Goal: Task Accomplishment & Management: Complete application form

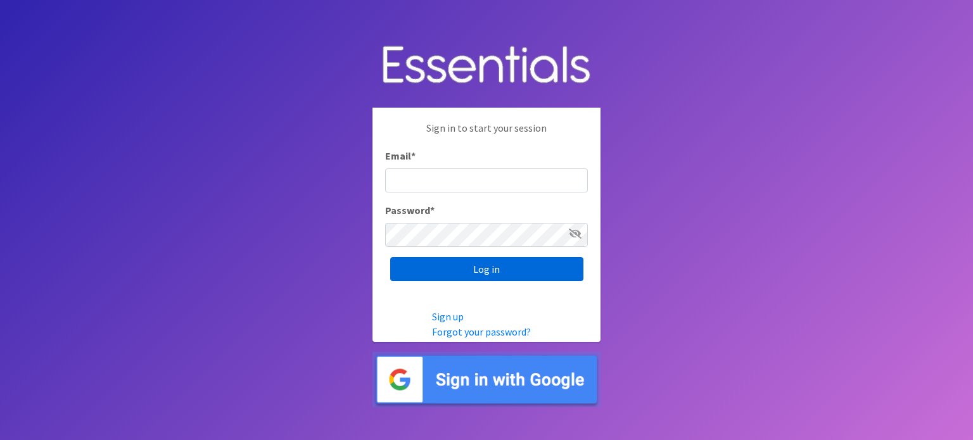
type input "[EMAIL_ADDRESS][DOMAIN_NAME]"
click at [448, 268] on input "Log in" at bounding box center [486, 269] width 193 height 24
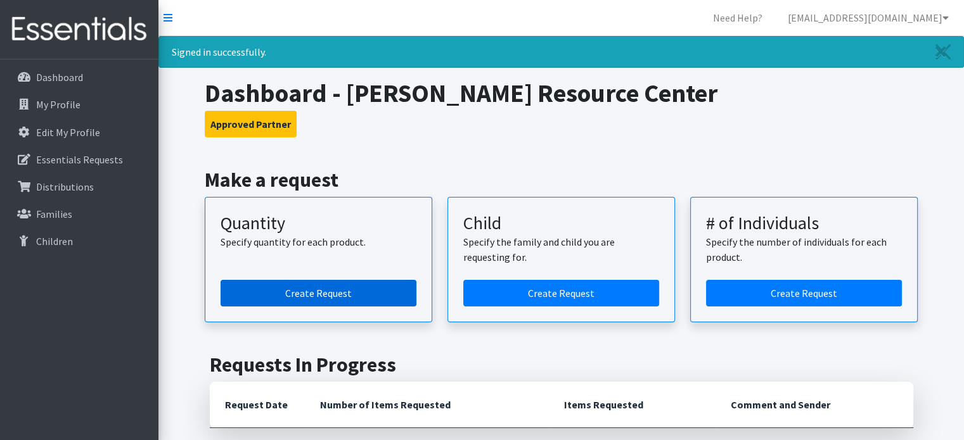
click at [308, 291] on link "Create Request" at bounding box center [319, 293] width 196 height 27
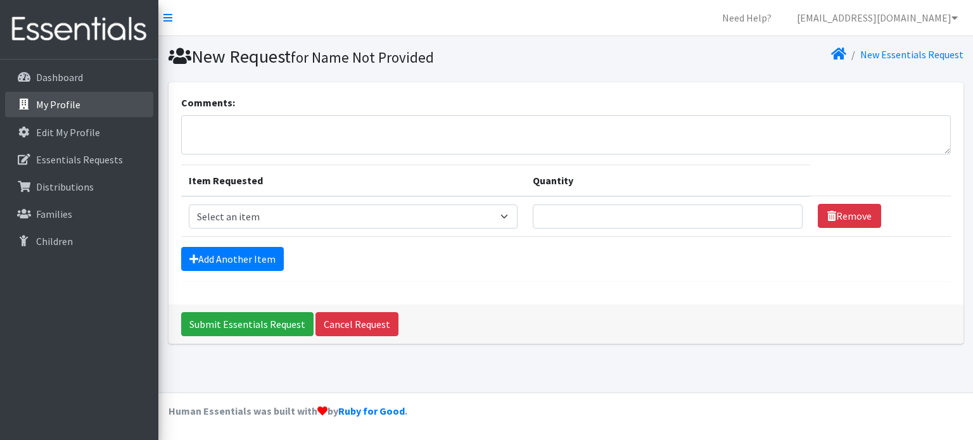
click at [71, 113] on link "My Profile" at bounding box center [79, 104] width 148 height 25
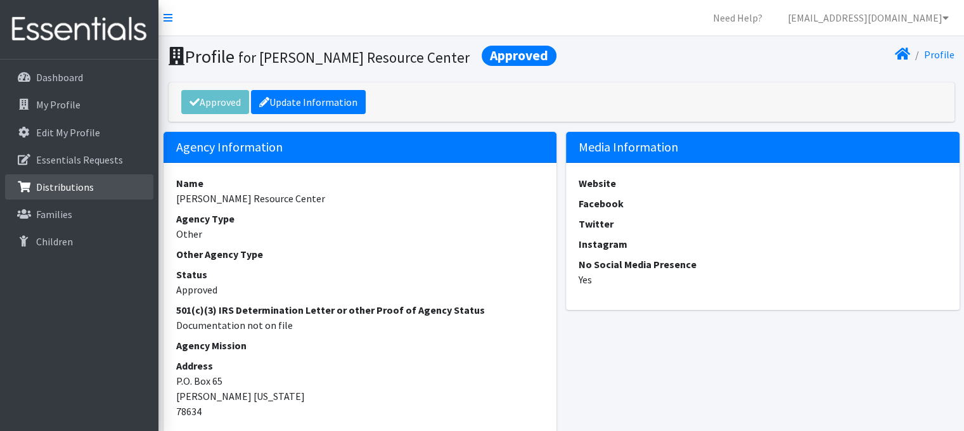
click at [77, 187] on p "Distributions" at bounding box center [65, 187] width 58 height 13
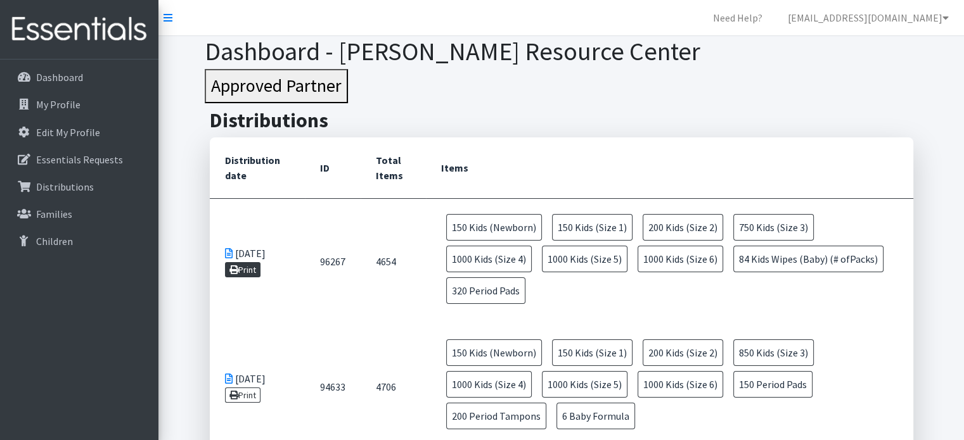
click at [240, 271] on link "Print" at bounding box center [243, 269] width 36 height 15
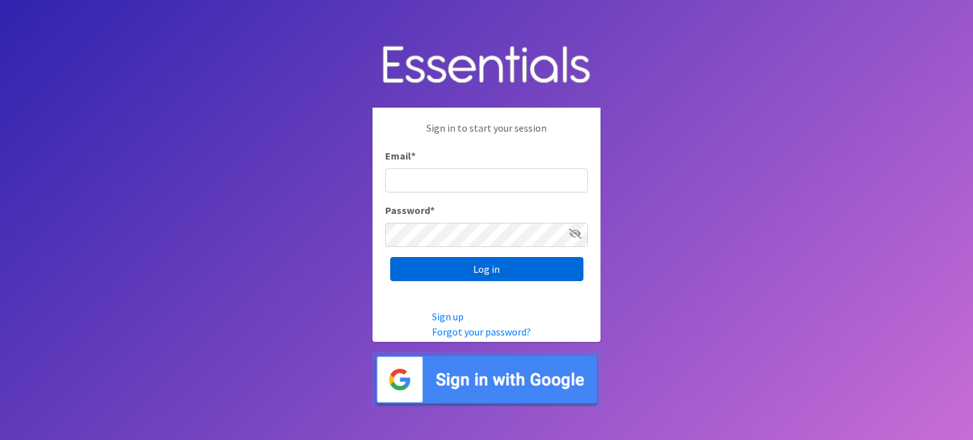
type input "[EMAIL_ADDRESS][DOMAIN_NAME]"
click at [456, 270] on input "Log in" at bounding box center [486, 269] width 193 height 24
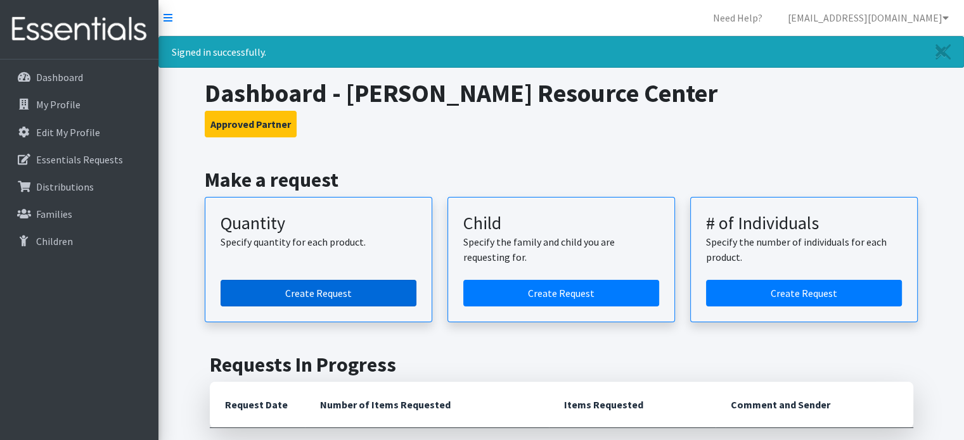
click at [354, 290] on link "Create Request" at bounding box center [319, 293] width 196 height 27
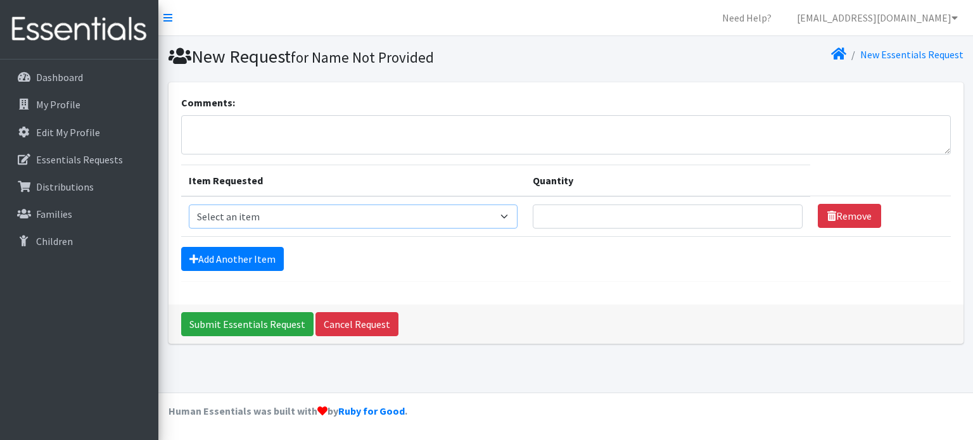
click at [276, 212] on select "Select an item Baby Formula Kids (Newborn) Kids (Preemie) Kids (Size 1) Kids (S…" at bounding box center [354, 217] width 330 height 24
select select "3871"
click at [189, 205] on select "Select an item Baby Formula Kids (Newborn) Kids (Preemie) Kids (Size 1) Kids (S…" at bounding box center [354, 217] width 330 height 24
click at [586, 214] on input "Quantity" at bounding box center [667, 217] width 269 height 24
type input "5"
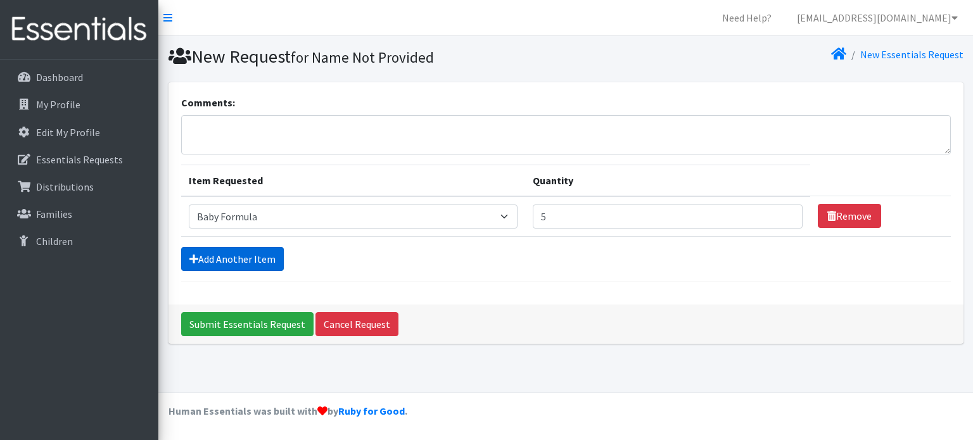
click at [218, 260] on link "Add Another Item" at bounding box center [232, 259] width 103 height 24
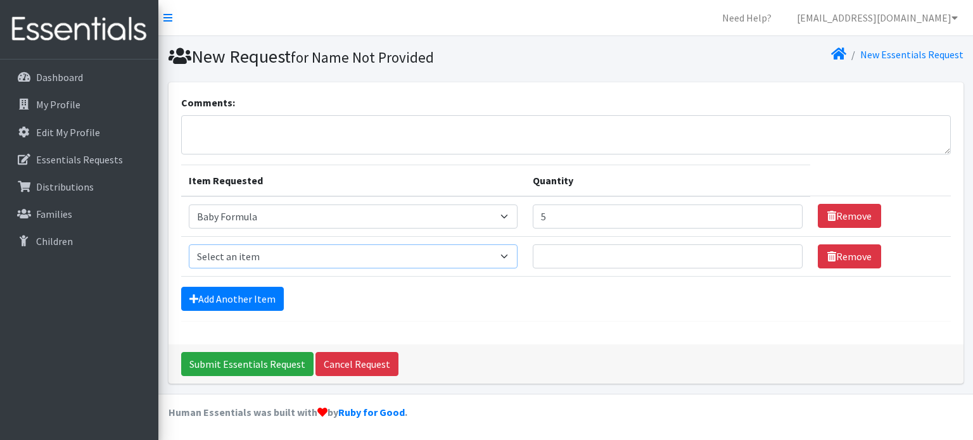
click at [254, 261] on select "Select an item Baby Formula Kids (Newborn) Kids (Preemie) Kids (Size 1) Kids (S…" at bounding box center [354, 257] width 330 height 24
select select "1536"
click at [189, 245] on select "Select an item Baby Formula Kids (Newborn) Kids (Preemie) Kids (Size 1) Kids (S…" at bounding box center [354, 257] width 330 height 24
click at [548, 245] on td "Quantity" at bounding box center [667, 256] width 285 height 40
type input "150"
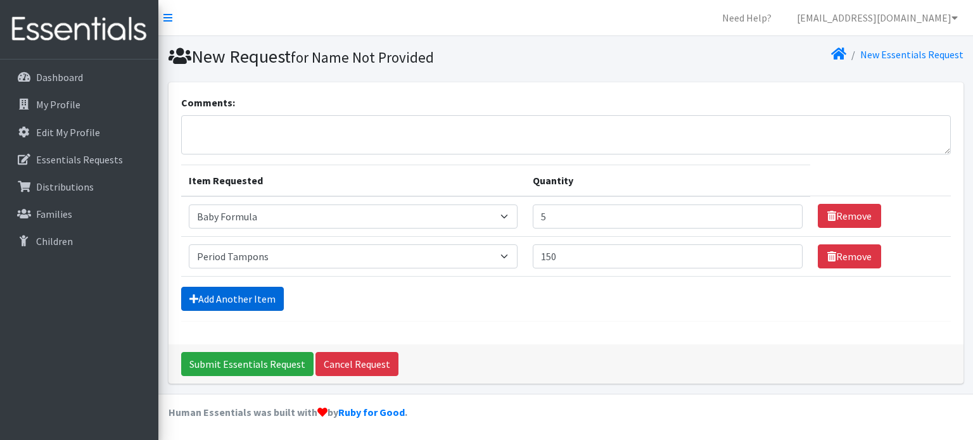
click at [249, 307] on link "Add Another Item" at bounding box center [232, 299] width 103 height 24
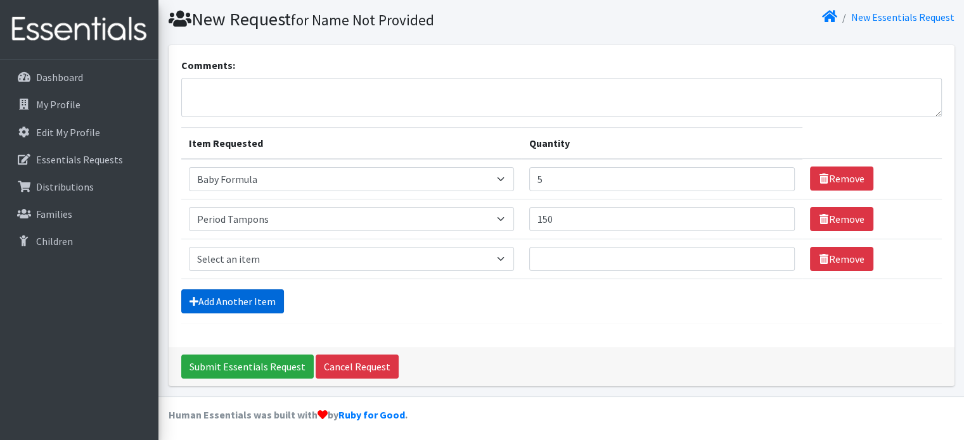
scroll to position [39, 0]
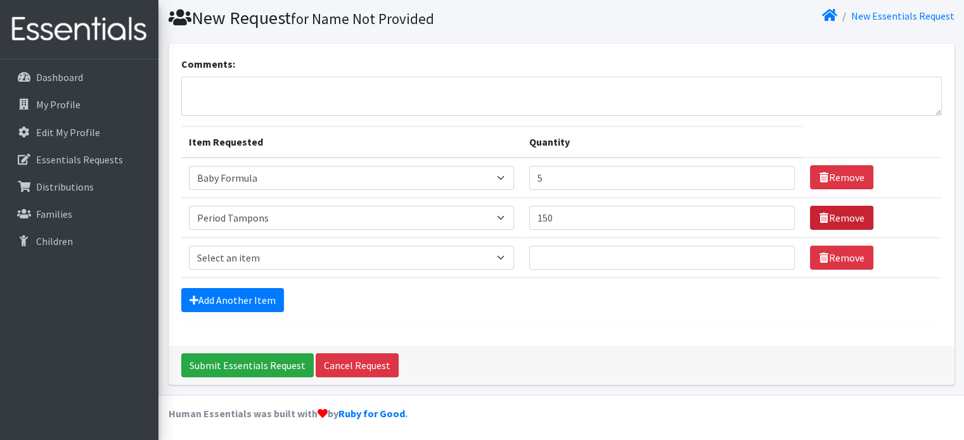
click at [840, 226] on link "Remove" at bounding box center [841, 218] width 63 height 24
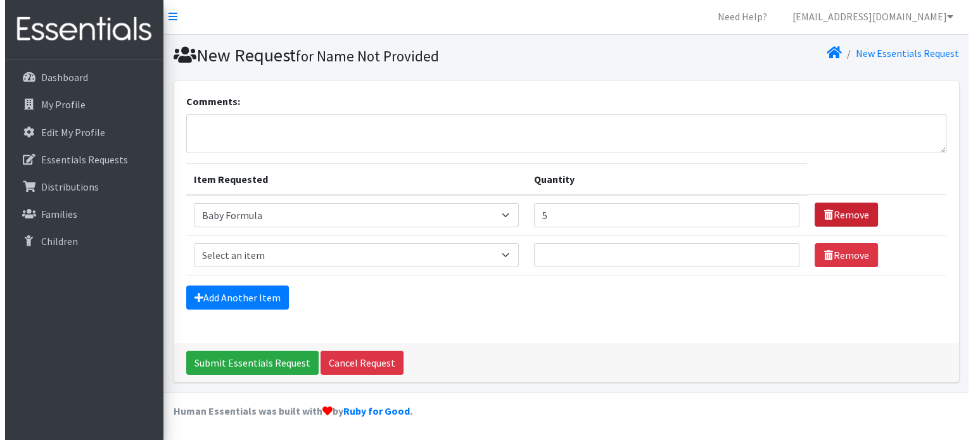
scroll to position [0, 0]
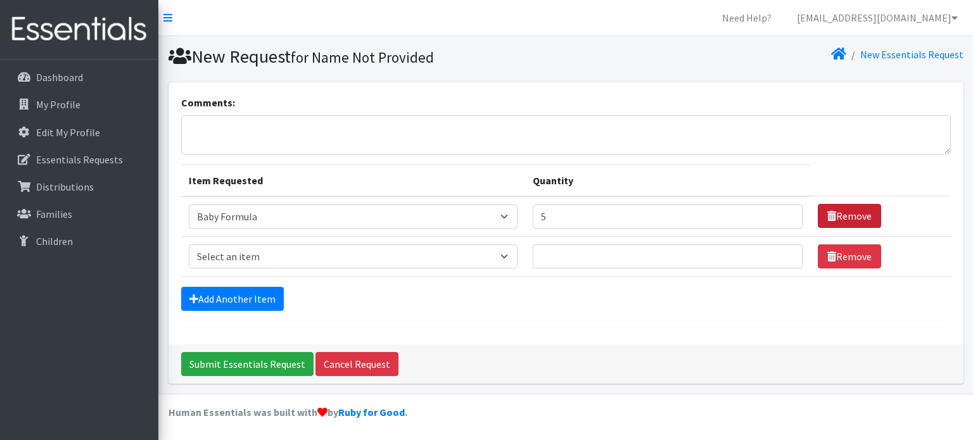
click at [838, 215] on link "Remove" at bounding box center [849, 216] width 63 height 24
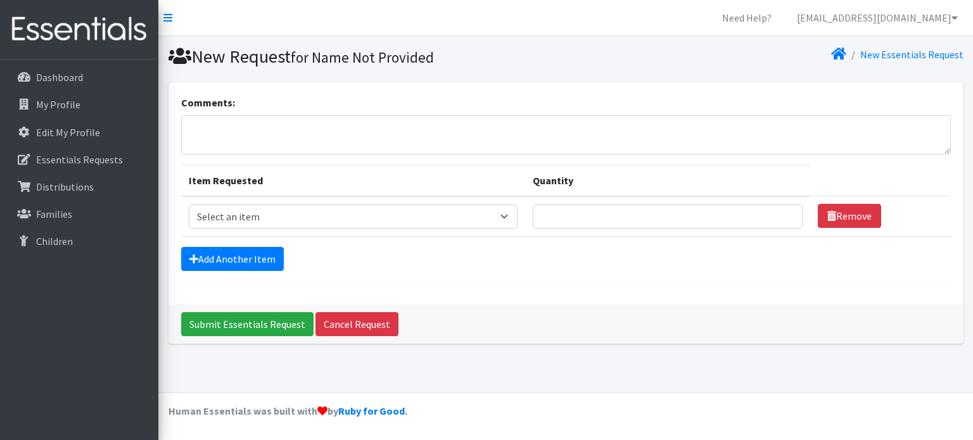
click at [338, 228] on td "Item Requested Select an item Baby Formula Kids (Newborn) Kids (Preemie) Kids (…" at bounding box center [353, 216] width 345 height 41
click at [338, 219] on select "Select an item Baby Formula Kids (Newborn) Kids (Preemie) Kids (Size 1) Kids (S…" at bounding box center [354, 217] width 330 height 24
select select "440"
click at [189, 205] on select "Select an item Baby Formula Kids (Newborn) Kids (Preemie) Kids (Size 1) Kids (S…" at bounding box center [354, 217] width 330 height 24
click at [561, 212] on input "Quantity" at bounding box center [667, 217] width 269 height 24
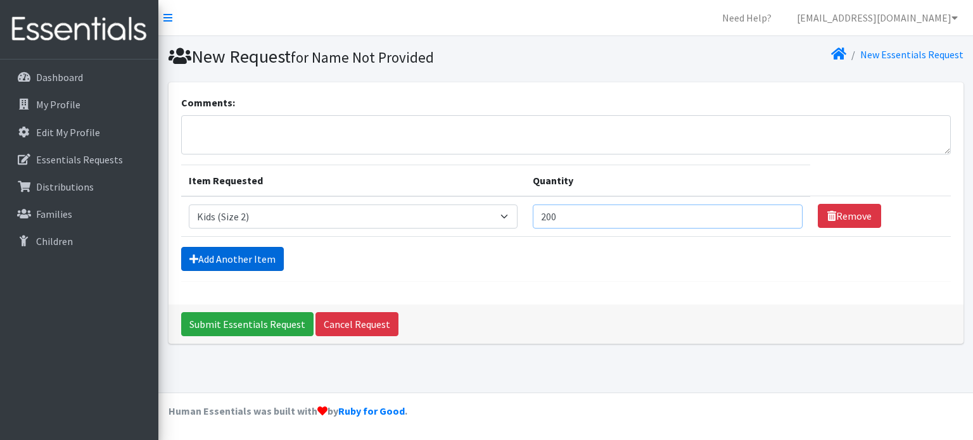
type input "200"
click at [224, 259] on link "Add Another Item" at bounding box center [232, 259] width 103 height 24
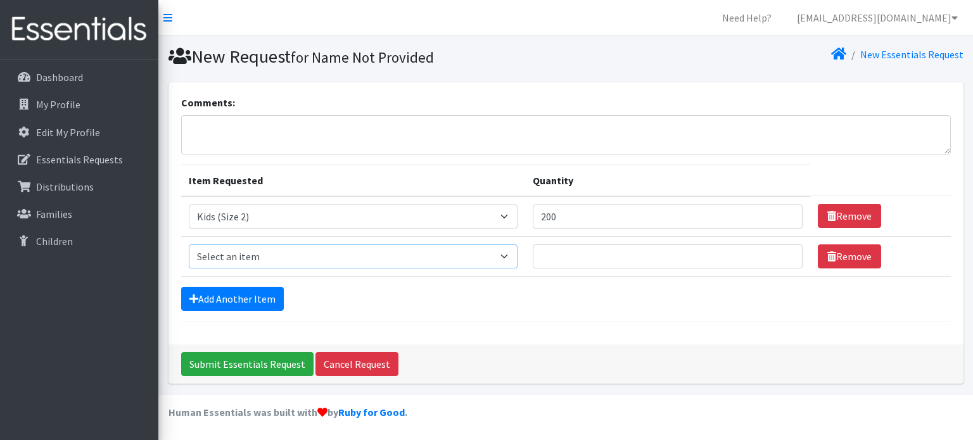
click at [266, 253] on select "Select an item Baby Formula Kids (Newborn) Kids (Preemie) Kids (Size 1) Kids (S…" at bounding box center [354, 257] width 330 height 24
select select "442"
click at [189, 245] on select "Select an item Baby Formula Kids (Newborn) Kids (Preemie) Kids (Size 1) Kids (S…" at bounding box center [354, 257] width 330 height 24
click at [580, 245] on input "Quantity" at bounding box center [667, 257] width 269 height 24
type input "200"
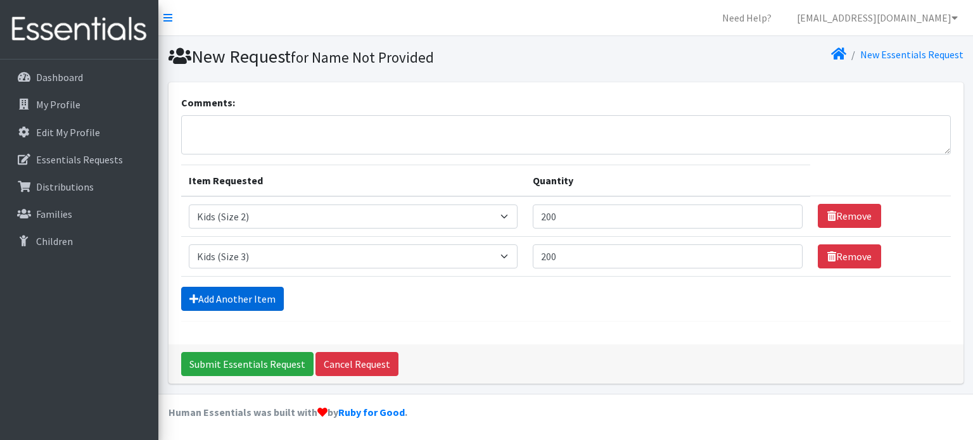
click at [225, 300] on link "Add Another Item" at bounding box center [232, 299] width 103 height 24
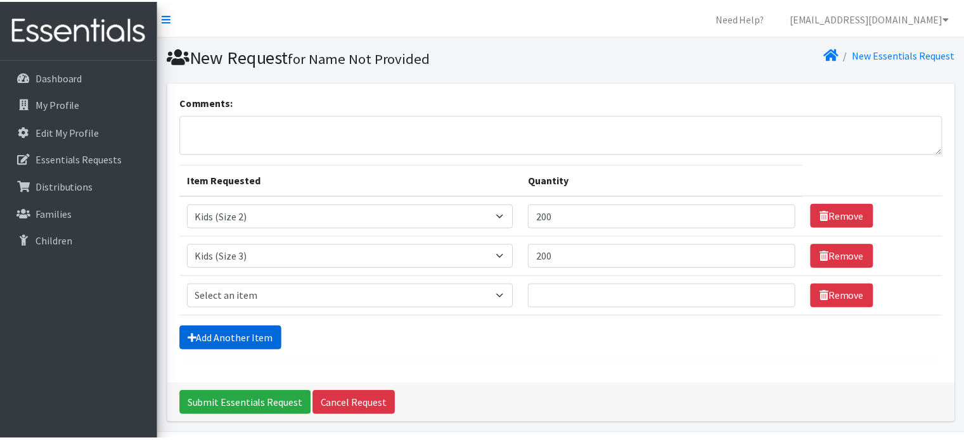
scroll to position [39, 0]
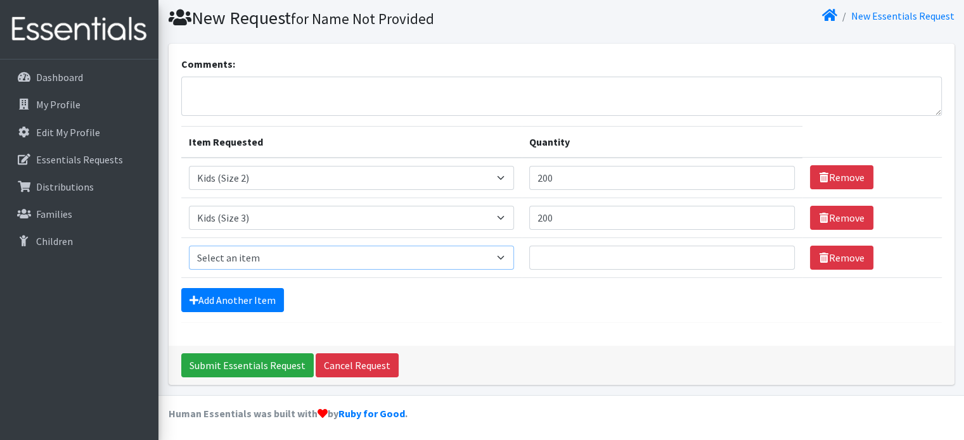
click at [231, 257] on select "Select an item Baby Formula Kids (Newborn) Kids (Preemie) Kids (Size 1) Kids (S…" at bounding box center [351, 258] width 325 height 24
select select "459"
click at [189, 246] on select "Select an item Baby Formula Kids (Newborn) Kids (Preemie) Kids (Size 1) Kids (S…" at bounding box center [351, 258] width 325 height 24
click at [707, 225] on input "200" at bounding box center [662, 218] width 266 height 24
click at [774, 212] on input "201" at bounding box center [662, 218] width 266 height 24
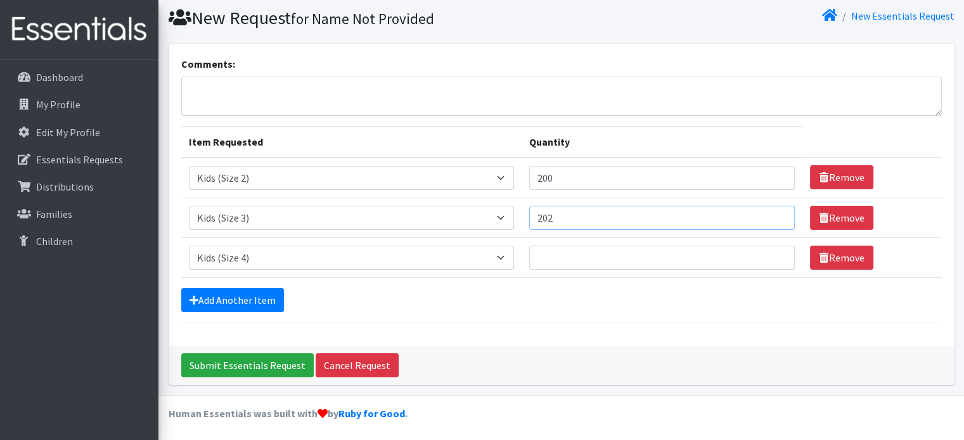
click at [774, 212] on input "202" at bounding box center [662, 218] width 266 height 24
click at [774, 212] on input "203" at bounding box center [662, 218] width 266 height 24
click at [774, 212] on input "204" at bounding box center [662, 218] width 266 height 24
drag, startPoint x: 632, startPoint y: 221, endPoint x: 464, endPoint y: 224, distance: 168.0
click at [466, 224] on tr "Item Requested Select an item Baby Formula Kids (Newborn) Kids (Preemie) Kids (…" at bounding box center [561, 218] width 760 height 40
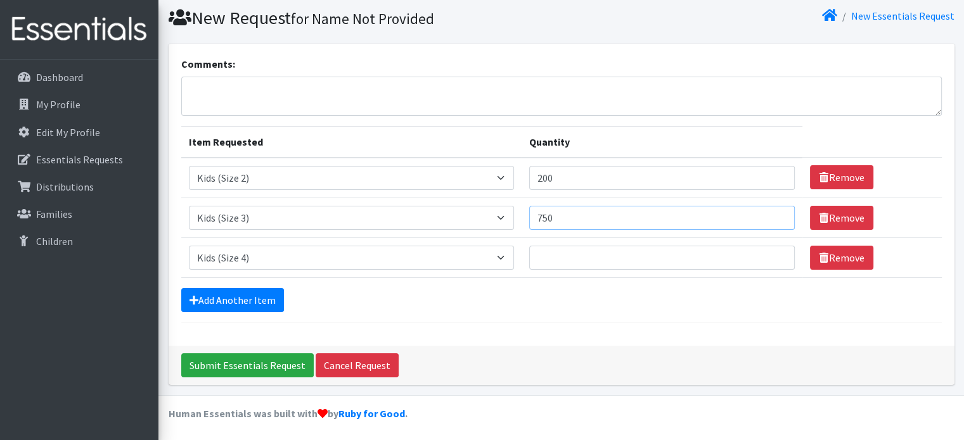
type input "750"
click at [560, 290] on div "Add Another Item" at bounding box center [561, 300] width 760 height 24
click at [573, 260] on input "Quantity" at bounding box center [662, 258] width 266 height 24
type input "1200"
drag, startPoint x: 205, startPoint y: 304, endPoint x: 210, endPoint y: 294, distance: 10.8
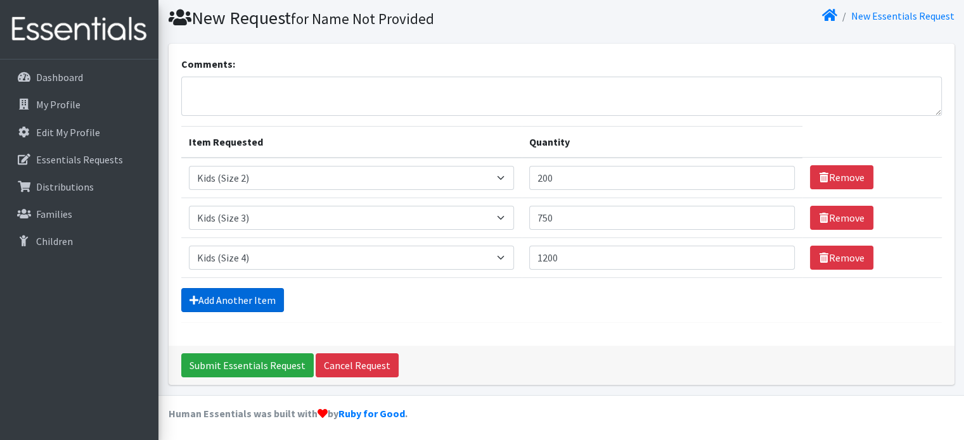
click at [205, 304] on link "Add Another Item" at bounding box center [232, 300] width 103 height 24
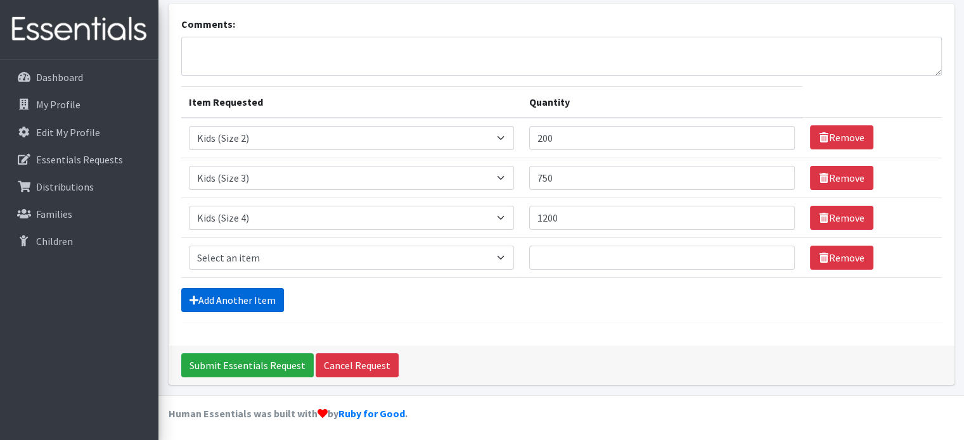
scroll to position [79, 0]
click at [277, 253] on select "Select an item Baby Formula Kids (Newborn) Kids (Preemie) Kids (Size 1) Kids (S…" at bounding box center [351, 258] width 325 height 24
select select "460"
click at [189, 246] on select "Select an item Baby Formula Kids (Newborn) Kids (Preemie) Kids (Size 1) Kids (S…" at bounding box center [351, 258] width 325 height 24
click at [556, 260] on input "Quantity" at bounding box center [662, 258] width 266 height 24
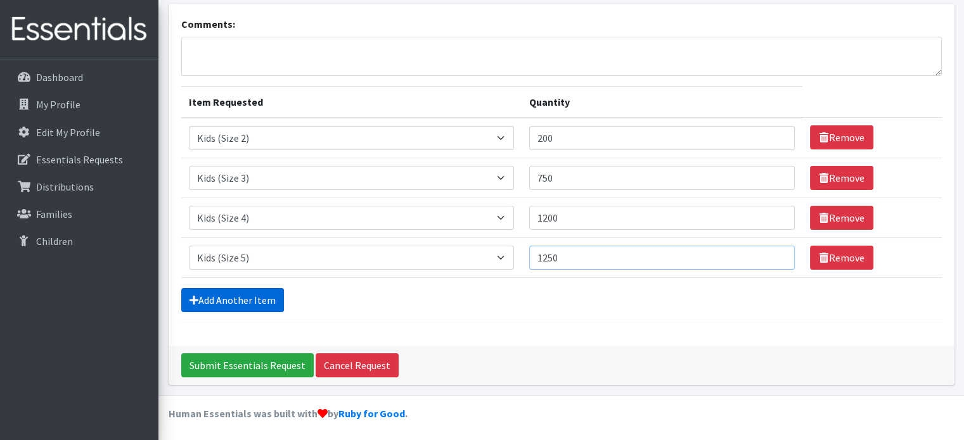
type input "1250"
click at [204, 290] on link "Add Another Item" at bounding box center [232, 300] width 103 height 24
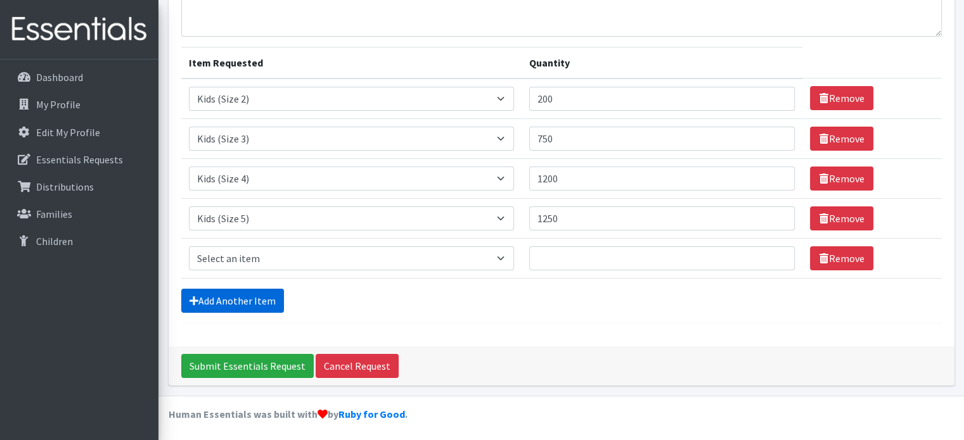
scroll to position [118, 0]
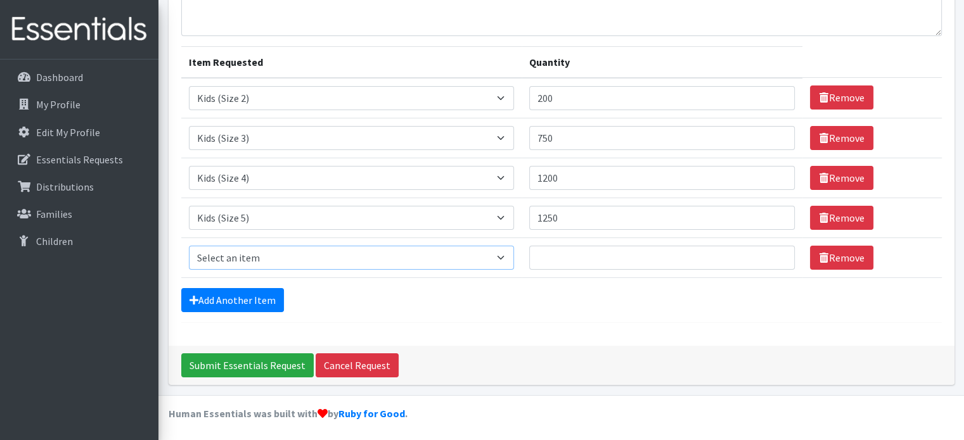
click at [271, 261] on select "Select an item Baby Formula Kids (Newborn) Kids (Preemie) Kids (Size 1) Kids (S…" at bounding box center [351, 258] width 325 height 24
select select "462"
click at [189, 246] on select "Select an item Baby Formula Kids (Newborn) Kids (Preemie) Kids (Size 1) Kids (S…" at bounding box center [351, 258] width 325 height 24
click at [565, 260] on input "Quantity" at bounding box center [662, 258] width 266 height 24
type input "1250"
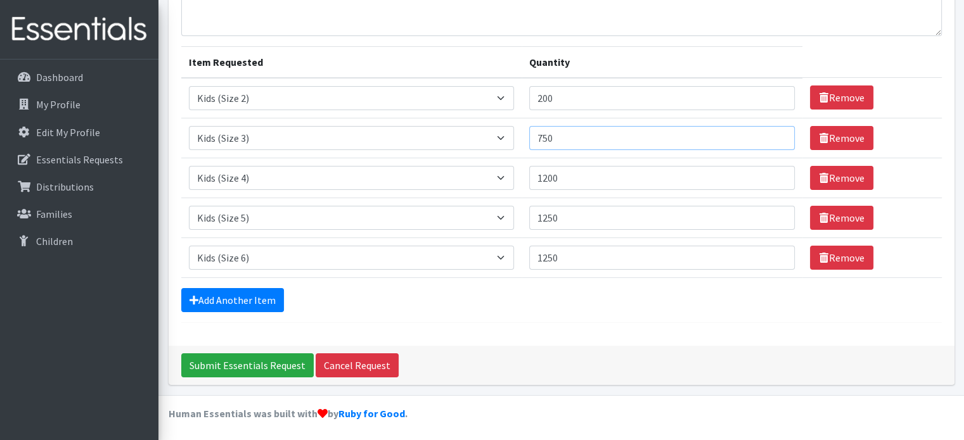
click at [588, 131] on input "750" at bounding box center [662, 138] width 266 height 24
type input "7"
type input "800"
click at [677, 306] on div "Add Another Item" at bounding box center [561, 300] width 760 height 24
click at [261, 306] on link "Add Another Item" at bounding box center [232, 300] width 103 height 24
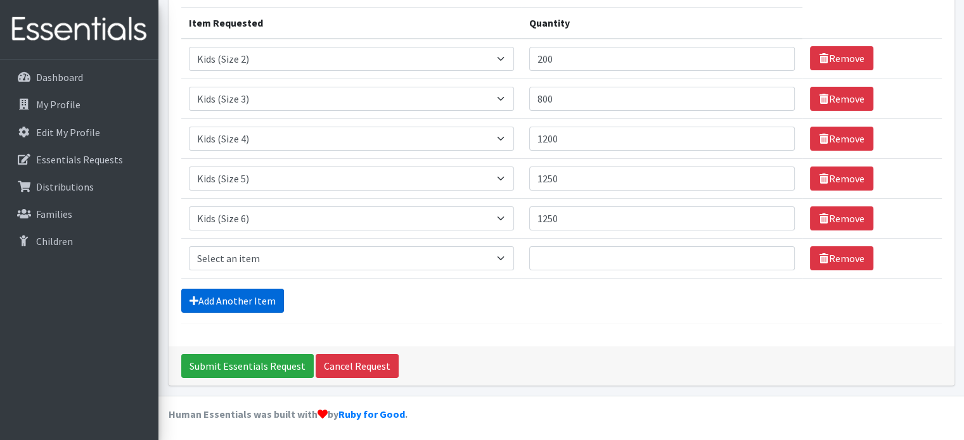
scroll to position [158, 0]
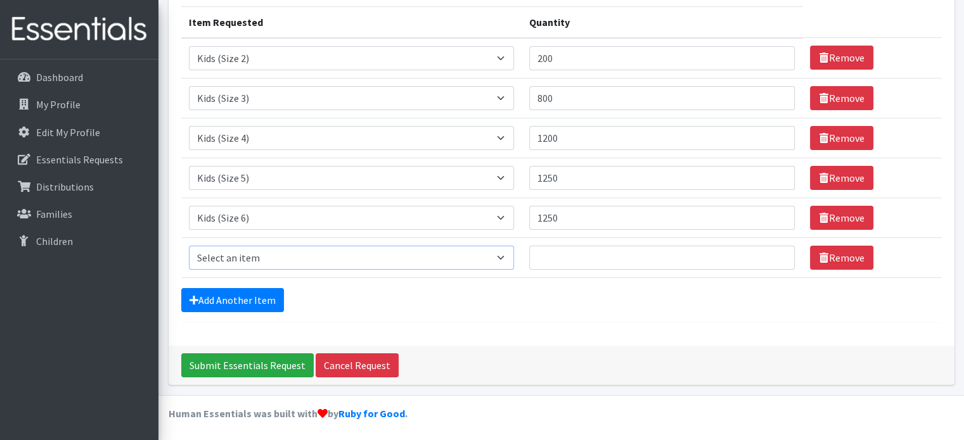
click at [274, 258] on select "Select an item Baby Formula Kids (Newborn) Kids (Preemie) Kids (Size 1) Kids (S…" at bounding box center [351, 258] width 325 height 24
select select "453"
click at [189, 246] on select "Select an item Baby Formula Kids (Newborn) Kids (Preemie) Kids (Size 1) Kids (S…" at bounding box center [351, 258] width 325 height 24
click at [568, 258] on input "Quantity" at bounding box center [662, 258] width 266 height 24
click at [309, 319] on form "Comments: Item Requested Quantity Item Requested Select an item Baby Formula Ki…" at bounding box center [561, 130] width 760 height 387
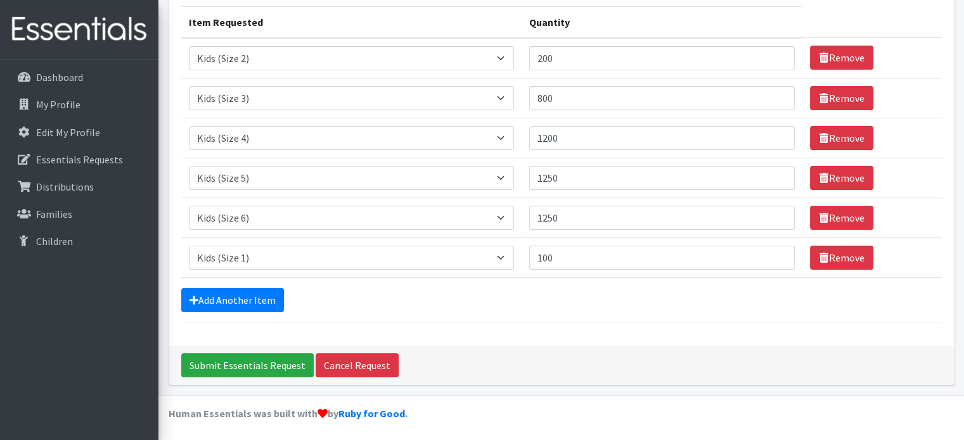
click at [314, 294] on div "Add Another Item" at bounding box center [561, 300] width 760 height 24
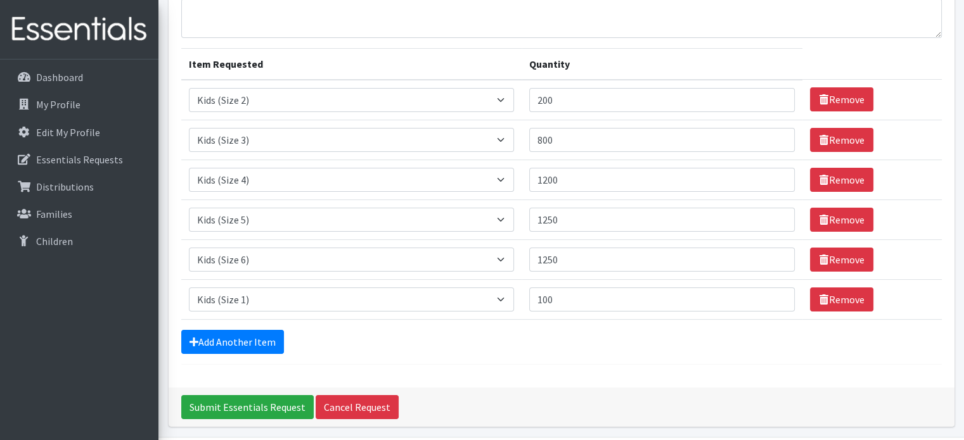
scroll to position [95, 0]
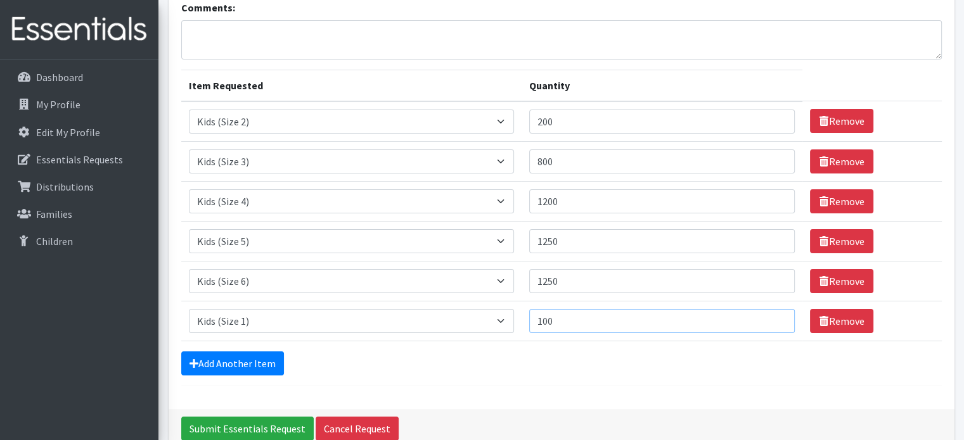
click at [660, 319] on input "100" at bounding box center [662, 321] width 266 height 24
type input "150"
click at [589, 200] on input "1200" at bounding box center [662, 201] width 266 height 24
type input "1250"
click at [581, 375] on form "Comments: Item Requested Quantity Item Requested Select an item Baby Formula Ki…" at bounding box center [561, 193] width 760 height 387
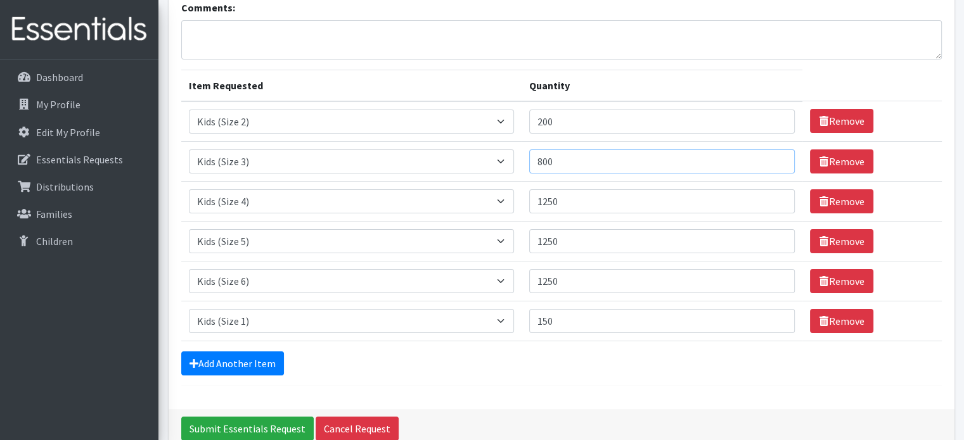
click at [584, 162] on input "800" at bounding box center [662, 162] width 266 height 24
type input "850"
click at [594, 123] on input "200" at bounding box center [662, 122] width 266 height 24
type input "250"
click at [543, 387] on div "Comments: Item Requested Quantity Item Requested Select an item Baby Formula Ki…" at bounding box center [562, 198] width 786 height 422
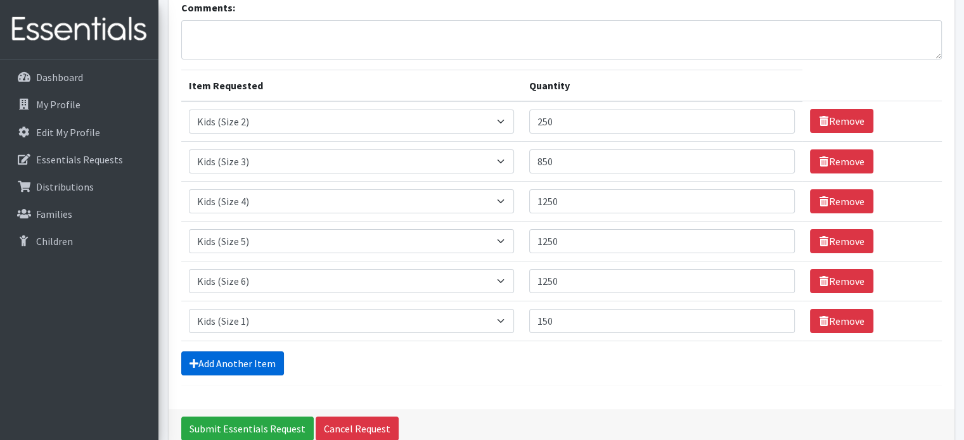
click at [236, 363] on link "Add Another Item" at bounding box center [232, 364] width 103 height 24
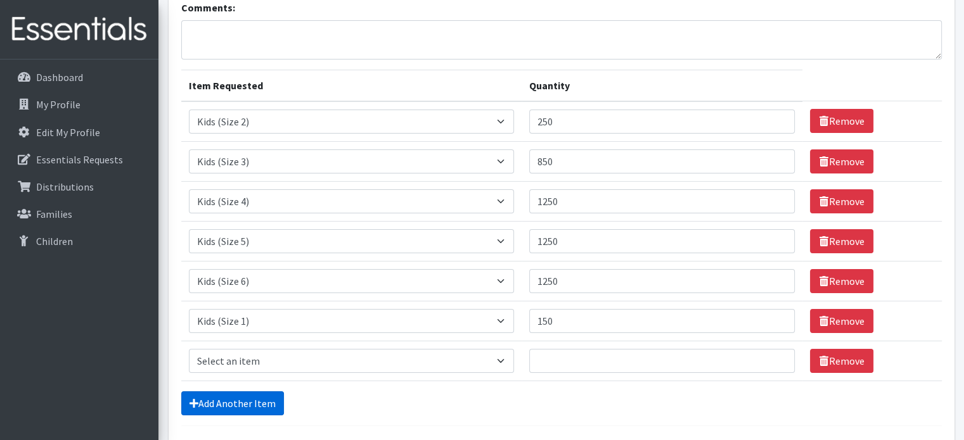
scroll to position [198, 0]
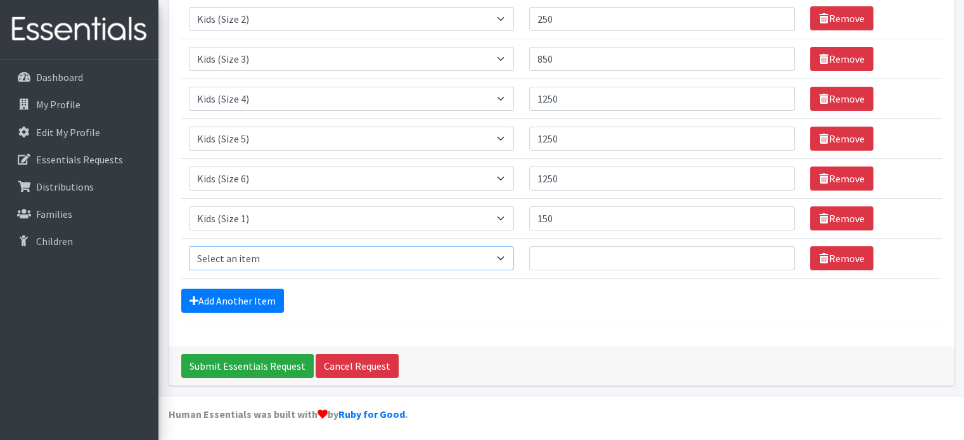
click at [303, 260] on select "Select an item Baby Formula Kids (Newborn) Kids (Preemie) Kids (Size 1) Kids (S…" at bounding box center [351, 259] width 325 height 24
select select "1534"
click at [189, 247] on select "Select an item Baby Formula Kids (Newborn) Kids (Preemie) Kids (Size 1) Kids (S…" at bounding box center [351, 259] width 325 height 24
click at [558, 266] on input "Quantity" at bounding box center [662, 259] width 266 height 24
type input "150"
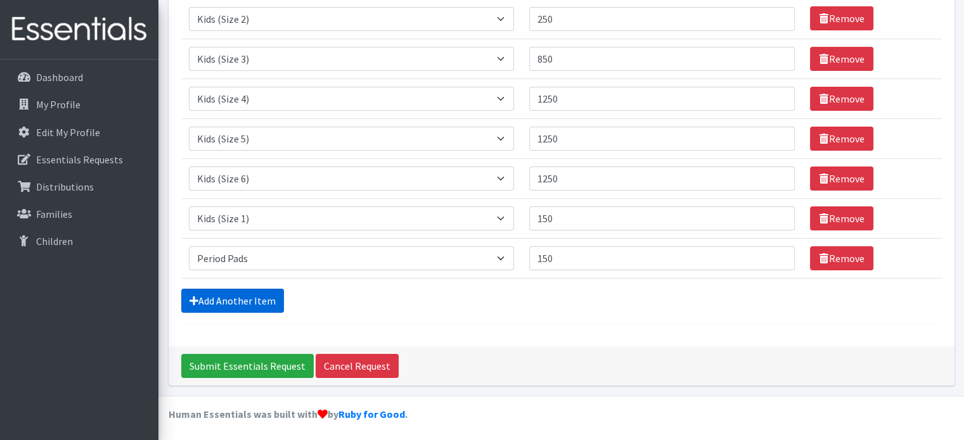
click at [222, 306] on link "Add Another Item" at bounding box center [232, 301] width 103 height 24
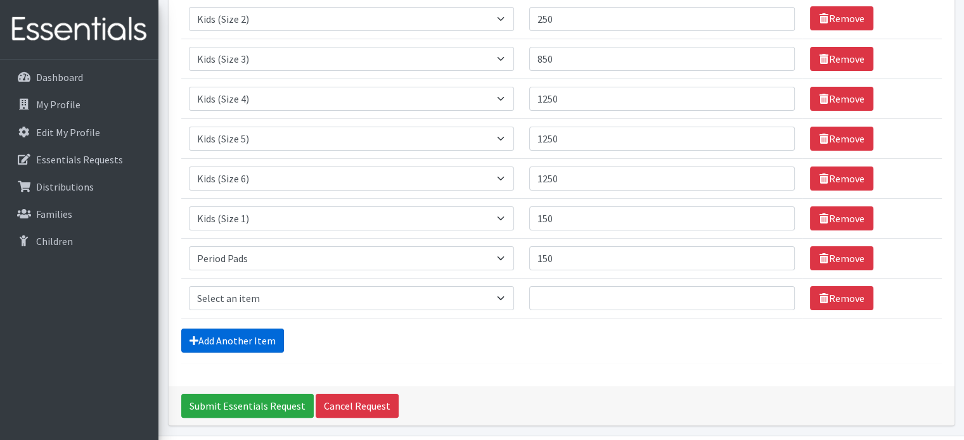
scroll to position [238, 0]
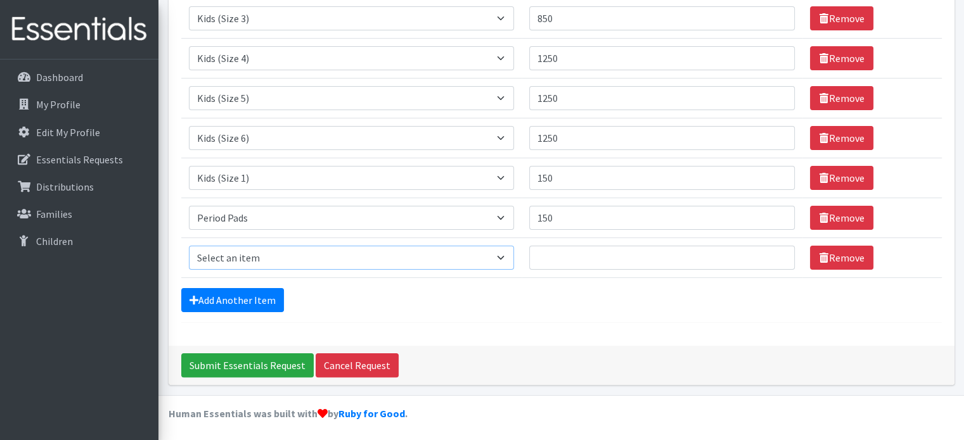
click at [244, 261] on select "Select an item Baby Formula Kids (Newborn) Kids (Preemie) Kids (Size 1) Kids (S…" at bounding box center [351, 258] width 325 height 24
select select "1536"
click at [189, 246] on select "Select an item Baby Formula Kids (Newborn) Kids (Preemie) Kids (Size 1) Kids (S…" at bounding box center [351, 258] width 325 height 24
click at [564, 253] on input "Quantity" at bounding box center [662, 258] width 266 height 24
type input "150"
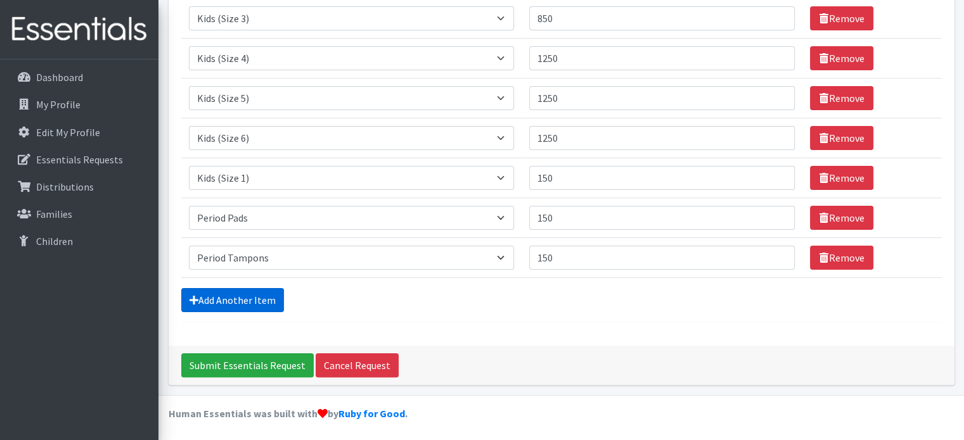
click at [230, 303] on link "Add Another Item" at bounding box center [232, 300] width 103 height 24
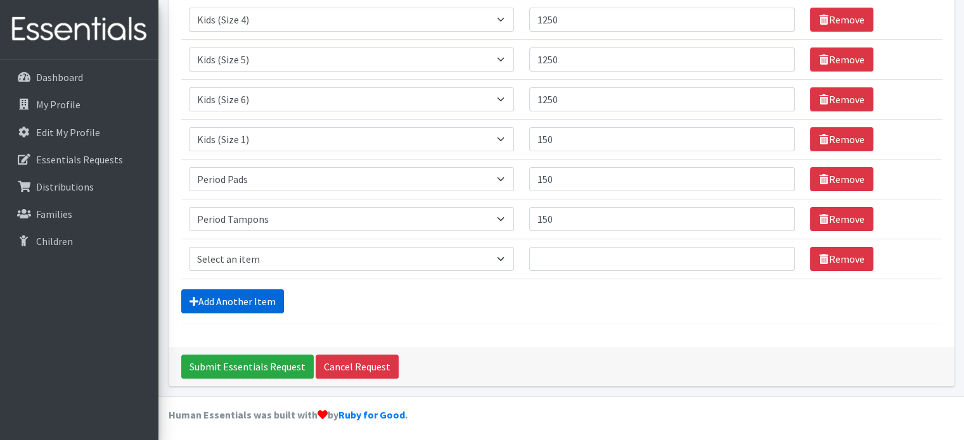
scroll to position [278, 0]
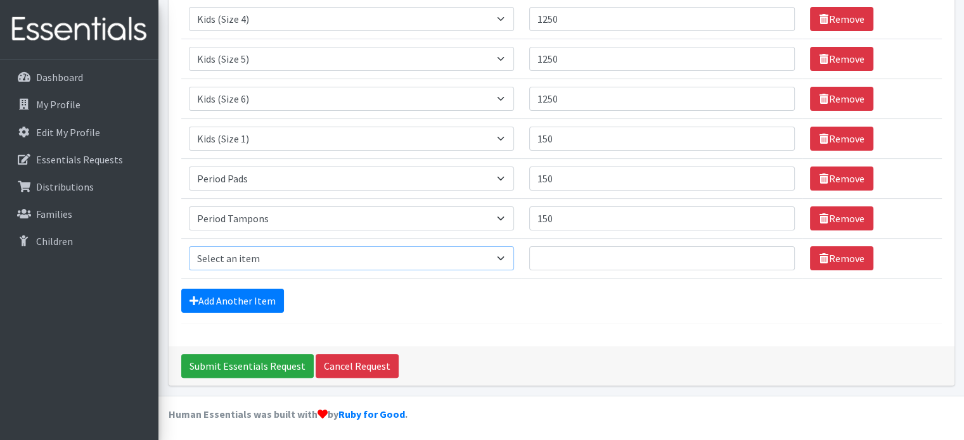
click at [387, 252] on select "Select an item Baby Formula Kids (Newborn) Kids (Preemie) Kids (Size 1) Kids (S…" at bounding box center [351, 259] width 325 height 24
select select "434"
click at [189, 247] on select "Select an item Baby Formula Kids (Newborn) Kids (Preemie) Kids (Size 1) Kids (S…" at bounding box center [351, 259] width 325 height 24
click at [558, 248] on input "Quantity" at bounding box center [662, 259] width 266 height 24
type input "100"
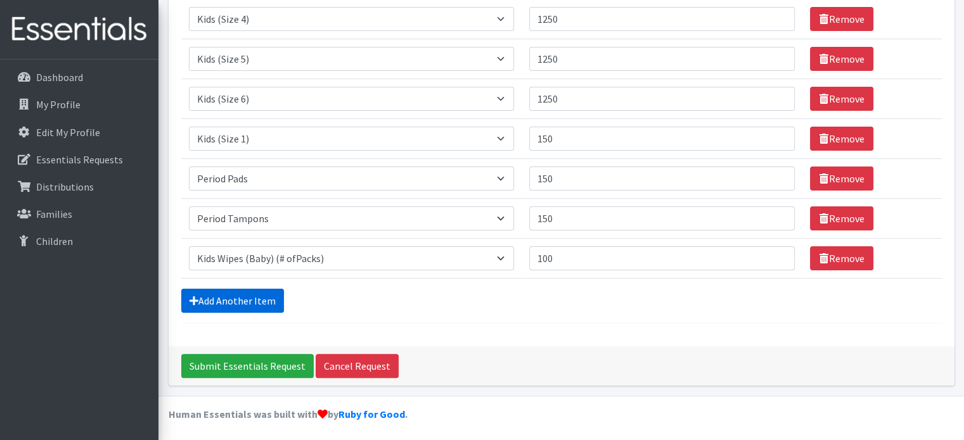
click at [203, 293] on link "Add Another Item" at bounding box center [232, 301] width 103 height 24
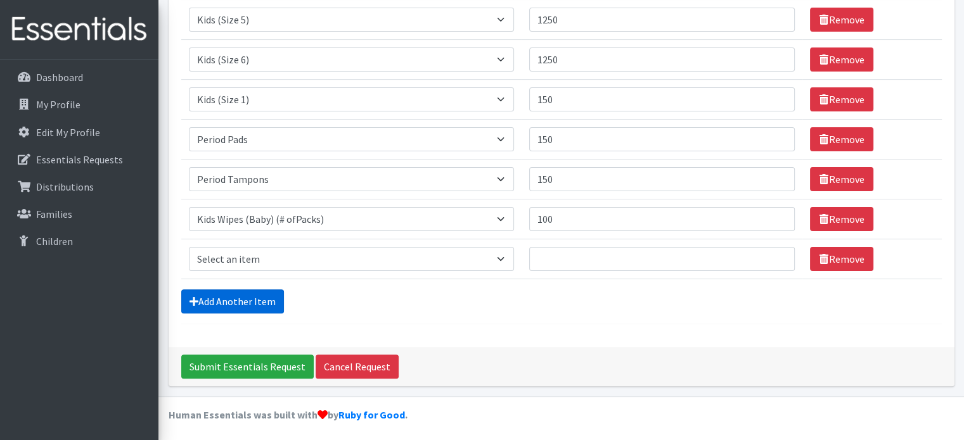
scroll to position [317, 0]
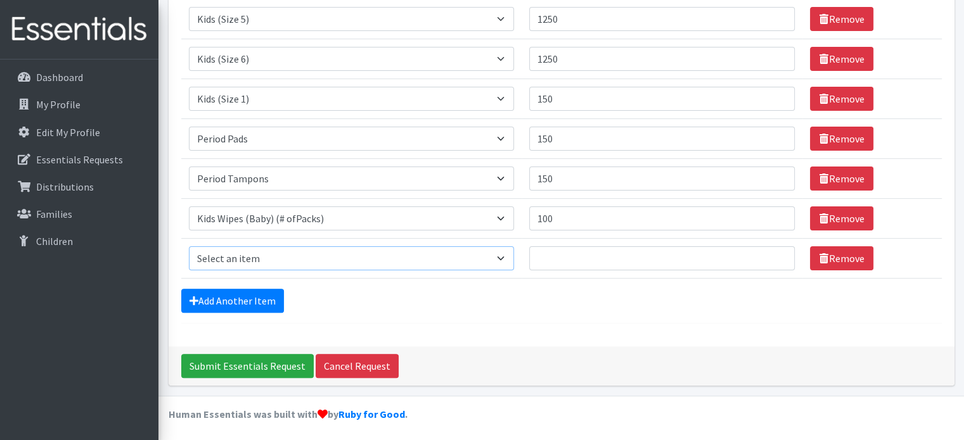
click at [267, 256] on select "Select an item Baby Formula Kids (Newborn) Kids (Preemie) Kids (Size 1) Kids (S…" at bounding box center [351, 259] width 325 height 24
select select "3871"
click at [189, 247] on select "Select an item Baby Formula Kids (Newborn) Kids (Preemie) Kids (Size 1) Kids (S…" at bounding box center [351, 259] width 325 height 24
click at [568, 256] on input "Quantity" at bounding box center [662, 259] width 266 height 24
type input "5"
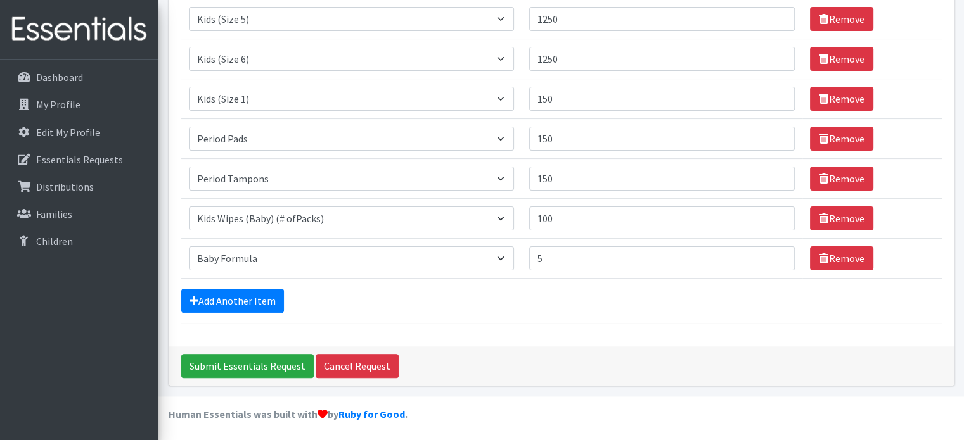
click at [745, 305] on div "Add Another Item" at bounding box center [561, 301] width 760 height 24
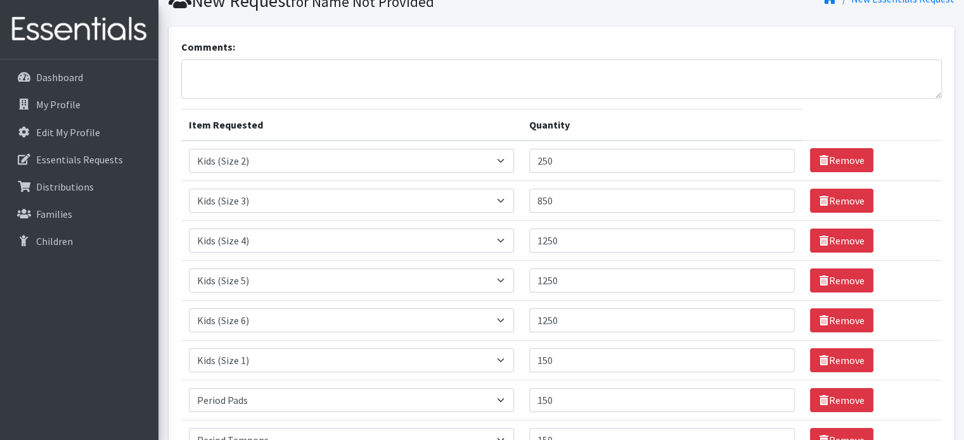
scroll to position [0, 0]
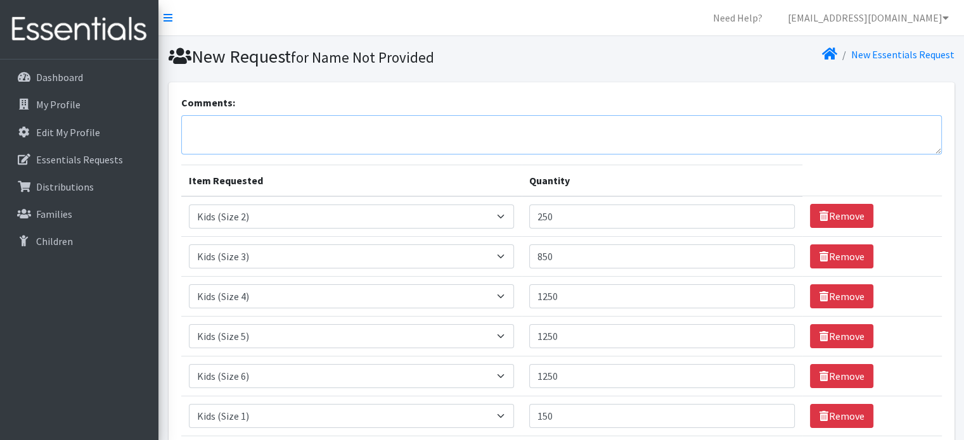
click at [471, 133] on textarea "Comments:" at bounding box center [561, 134] width 760 height 39
click at [406, 165] on th "Item Requested" at bounding box center [351, 181] width 340 height 32
click at [392, 129] on textarea "We would like to pick up on 10/21 @ 10:30 AM please!" at bounding box center [561, 134] width 760 height 39
click at [473, 129] on textarea "We would like to pick up on 10/21 @ 10:30 AM please!" at bounding box center [561, 134] width 760 height 39
click at [589, 121] on textarea "We would like to pick up on [DATE] 10:30 AM, please!" at bounding box center [561, 134] width 760 height 39
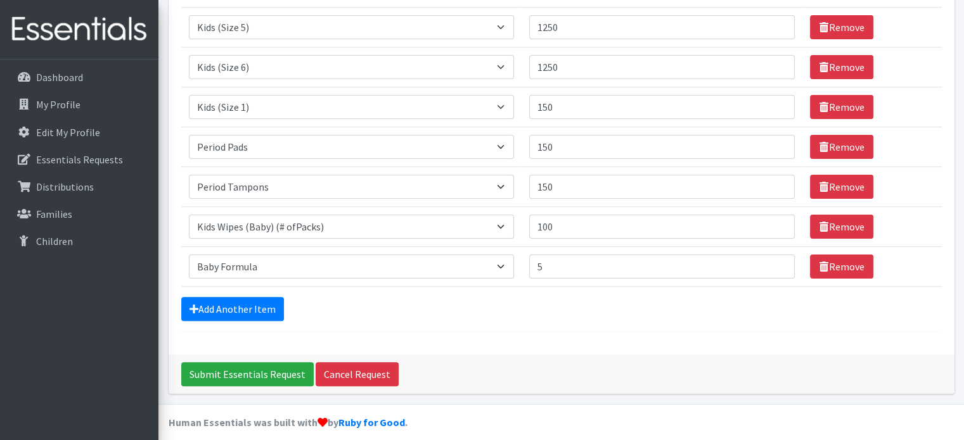
scroll to position [317, 0]
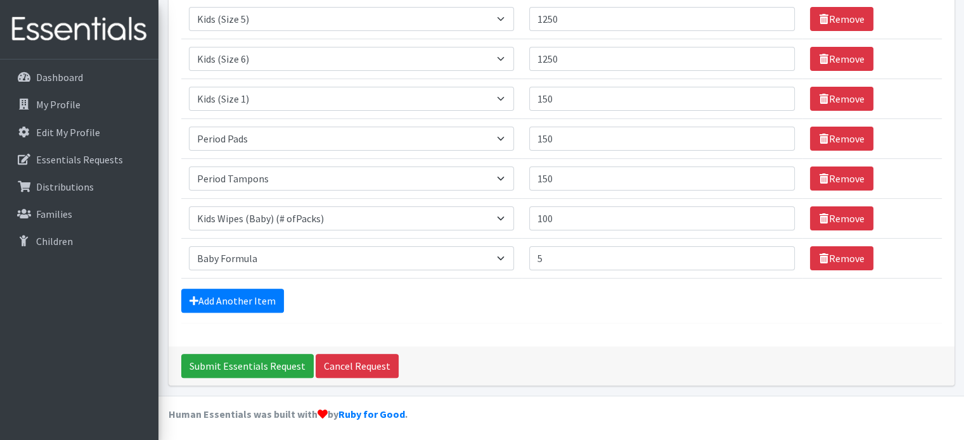
type textarea "We would like to pick up on [DATE] 10:30 AM, please!"
click at [256, 359] on input "Submit Essentials Request" at bounding box center [247, 366] width 132 height 24
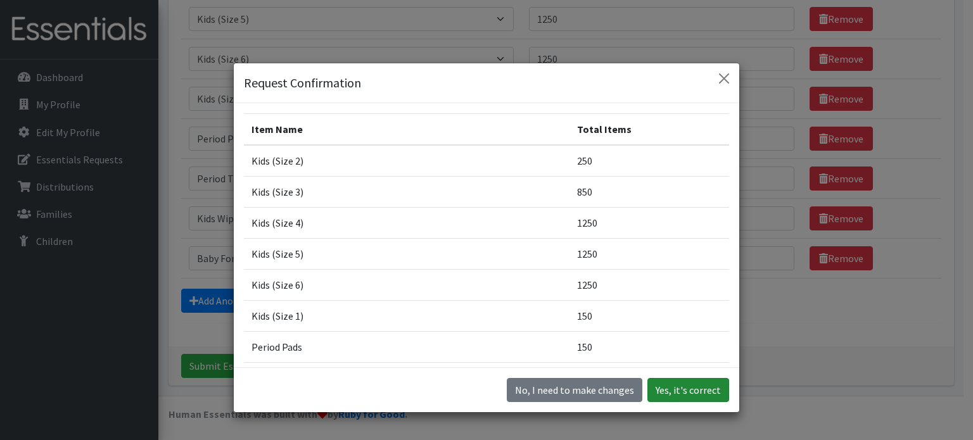
click at [705, 392] on button "Yes, it's correct" at bounding box center [689, 390] width 82 height 24
